Goal: Transaction & Acquisition: Obtain resource

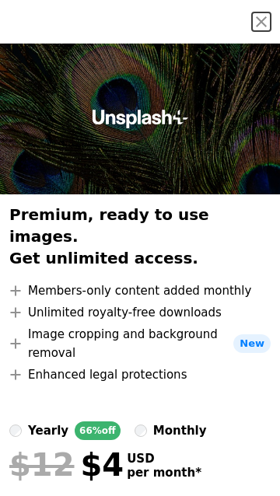
click at [260, 335] on span "New" at bounding box center [251, 344] width 37 height 19
click at [124, 121] on icon at bounding box center [140, 119] width 96 height 19
click at [153, 115] on icon at bounding box center [140, 119] width 96 height 19
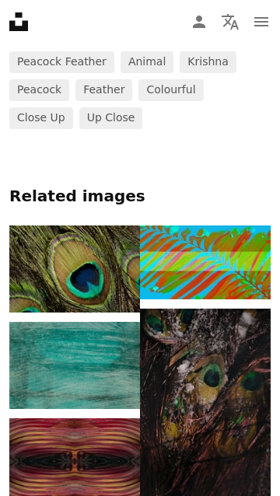
scroll to position [514, 0]
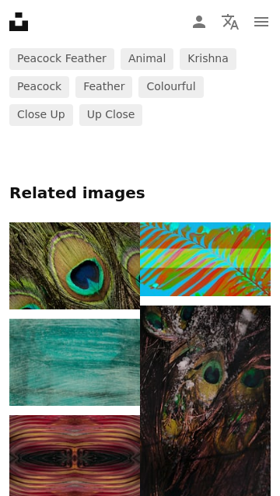
click at [62, 244] on img at bounding box center [74, 266] width 131 height 87
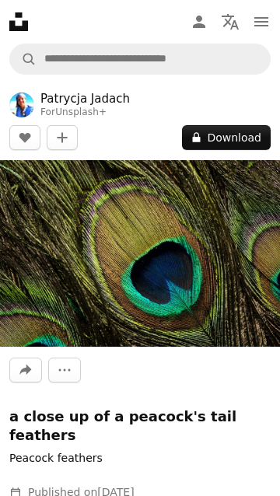
click at [216, 132] on button "A lock Download" at bounding box center [226, 137] width 89 height 25
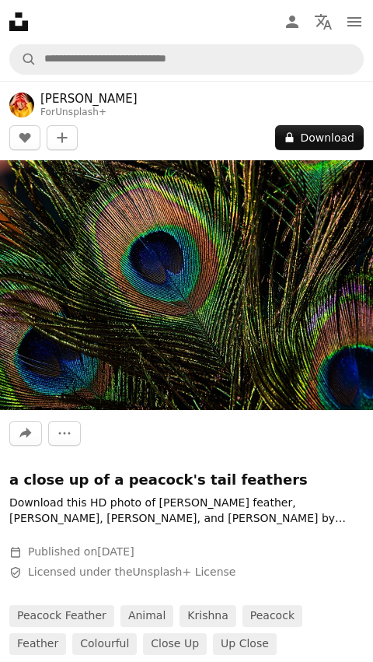
scroll to position [685, 0]
